Goal: Information Seeking & Learning: Learn about a topic

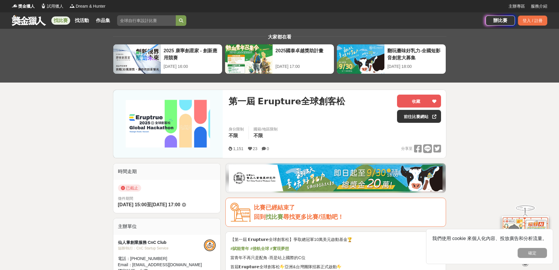
click at [62, 21] on link "找比賽" at bounding box center [60, 20] width 19 height 8
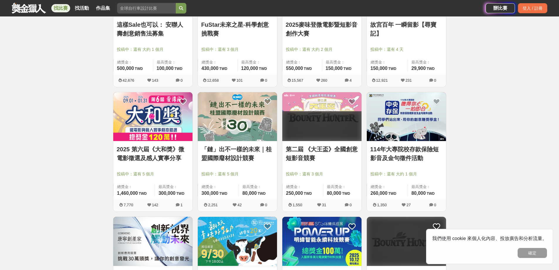
scroll to position [293, 0]
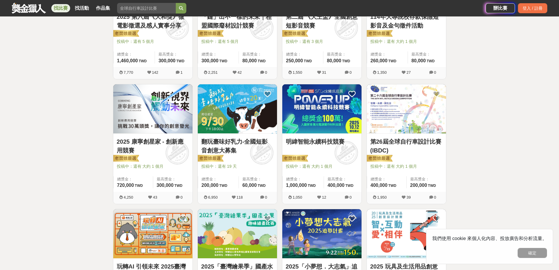
click at [166, 141] on link "2025 康寧創星家 - 創新應用競賽" at bounding box center [153, 146] width 72 height 18
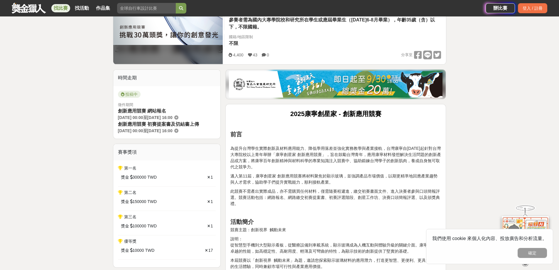
scroll to position [147, 0]
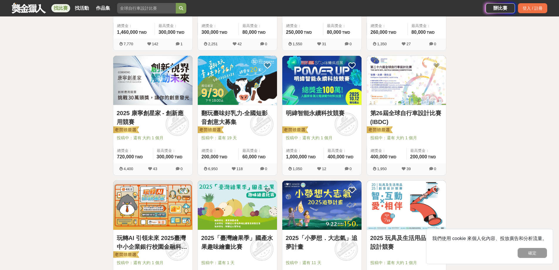
scroll to position [381, 0]
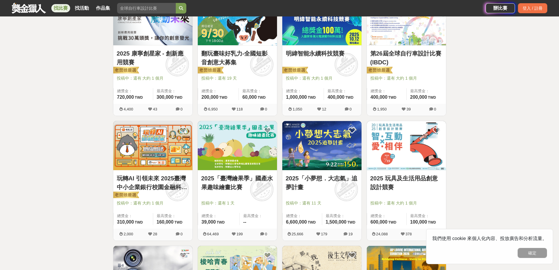
click at [320, 183] on link "2025「小夢想．大志氣」追夢計畫" at bounding box center [322, 183] width 72 height 18
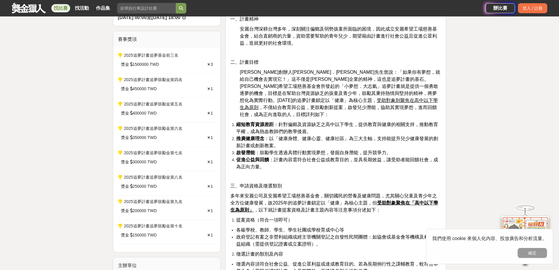
scroll to position [293, 0]
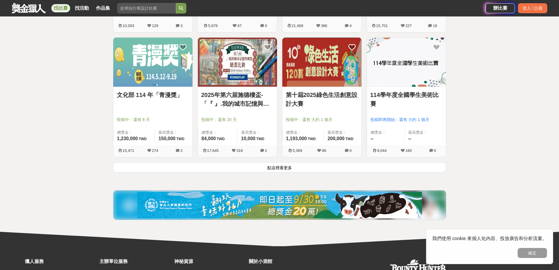
scroll to position [772, 0]
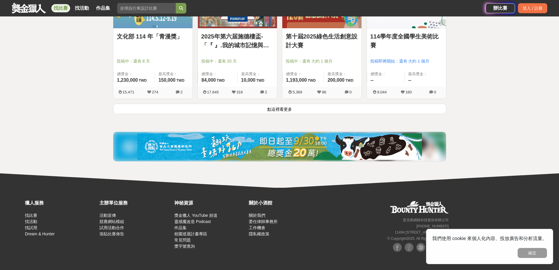
click at [295, 113] on button "點這裡看更多" at bounding box center [279, 109] width 333 height 10
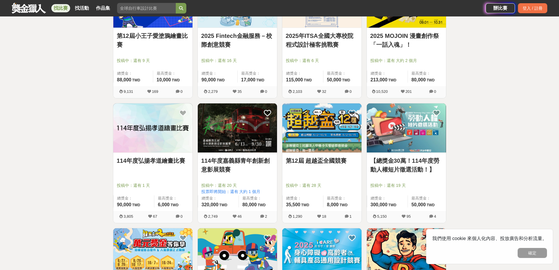
scroll to position [1447, 0]
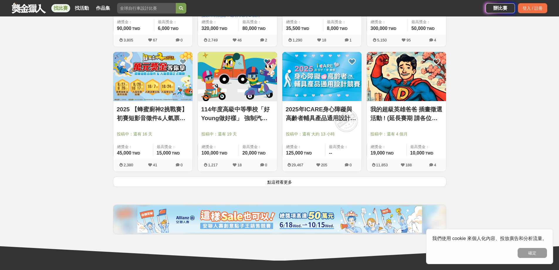
click at [413, 184] on button "點這裡看更多" at bounding box center [279, 181] width 333 height 10
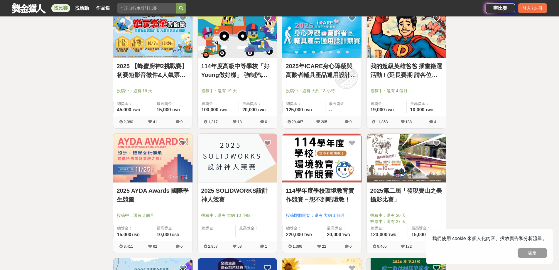
scroll to position [1682, 0]
